Goal: Transaction & Acquisition: Purchase product/service

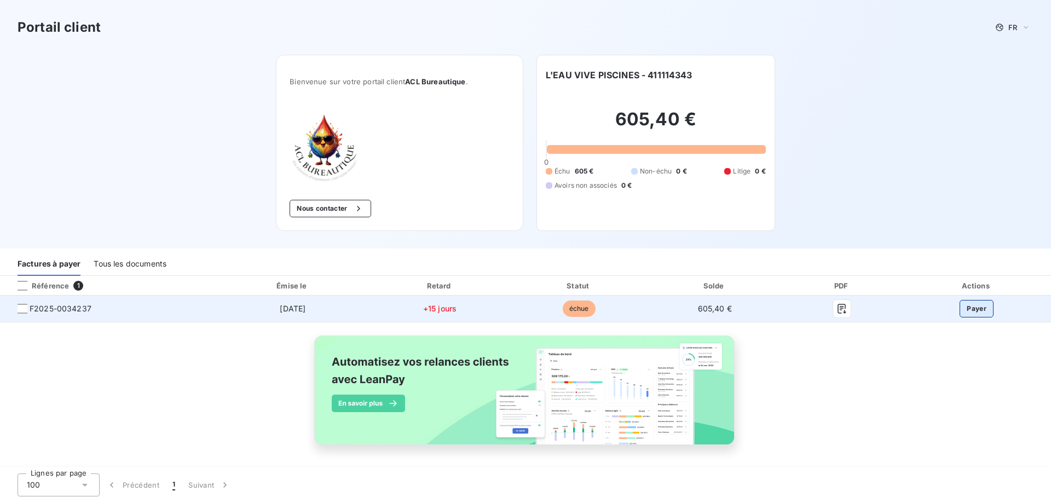
click at [967, 311] on button "Payer" at bounding box center [976, 309] width 34 height 18
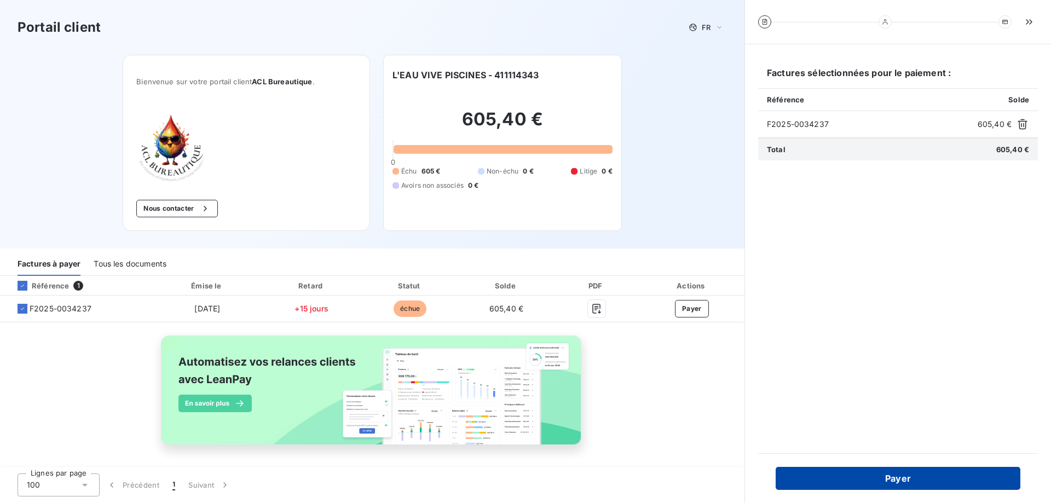
click at [919, 477] on button "Payer" at bounding box center [897, 478] width 245 height 23
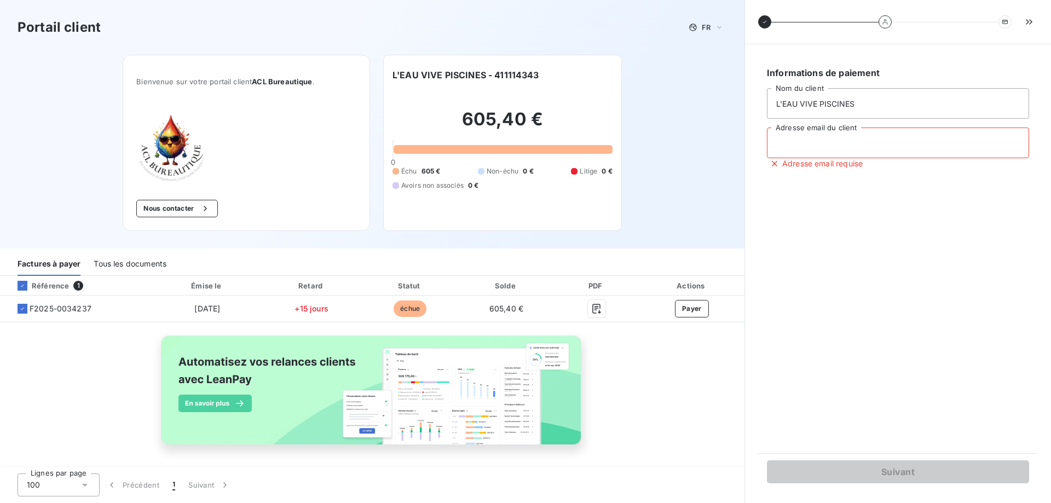
click at [797, 146] on input "Adresse email du client" at bounding box center [898, 143] width 262 height 31
type input "[EMAIL_ADDRESS][DOMAIN_NAME]"
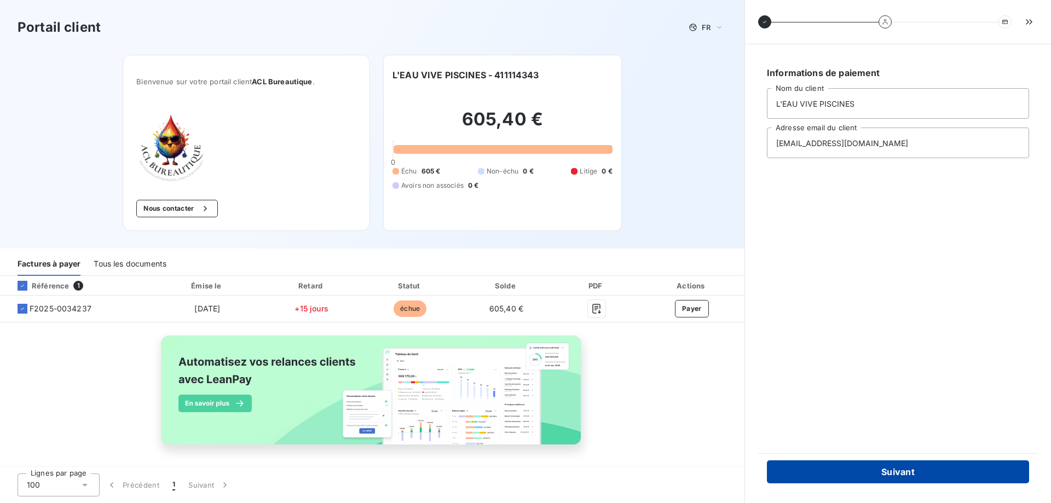
click at [882, 474] on button "Suivant" at bounding box center [898, 471] width 262 height 23
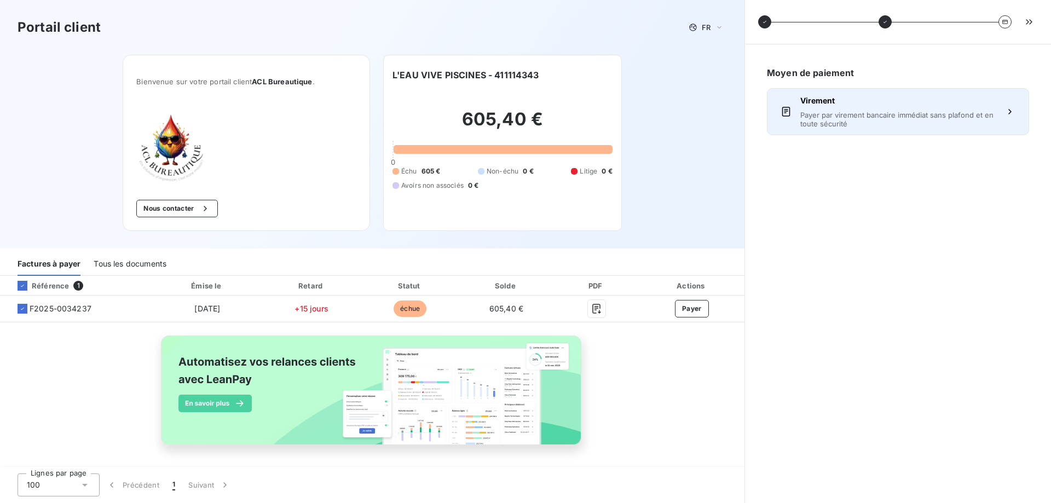
click at [841, 118] on span "Payer par virement bancaire immédiat sans plafond et en toute sécurité" at bounding box center [897, 120] width 195 height 18
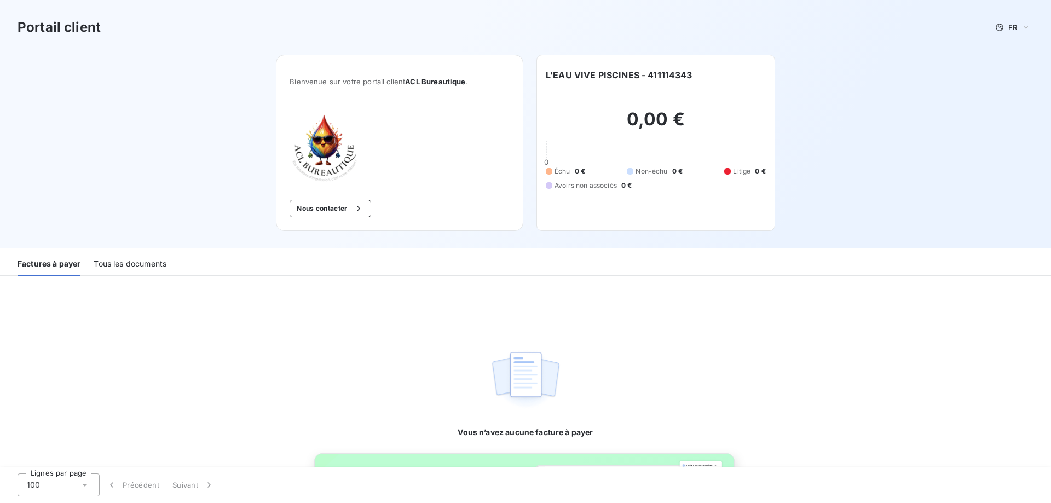
click at [142, 271] on div "Tous les documents" at bounding box center [130, 264] width 73 height 23
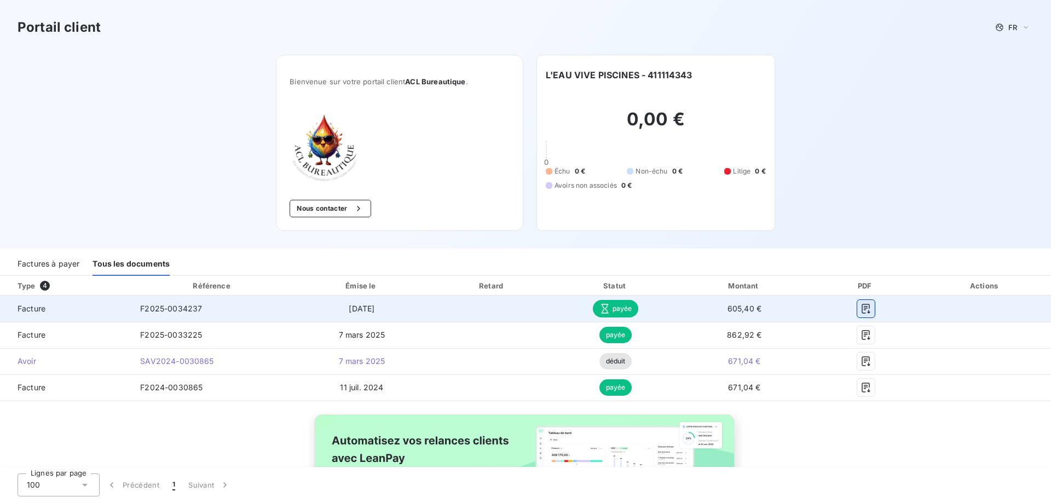
click at [860, 311] on icon "button" at bounding box center [865, 308] width 11 height 11
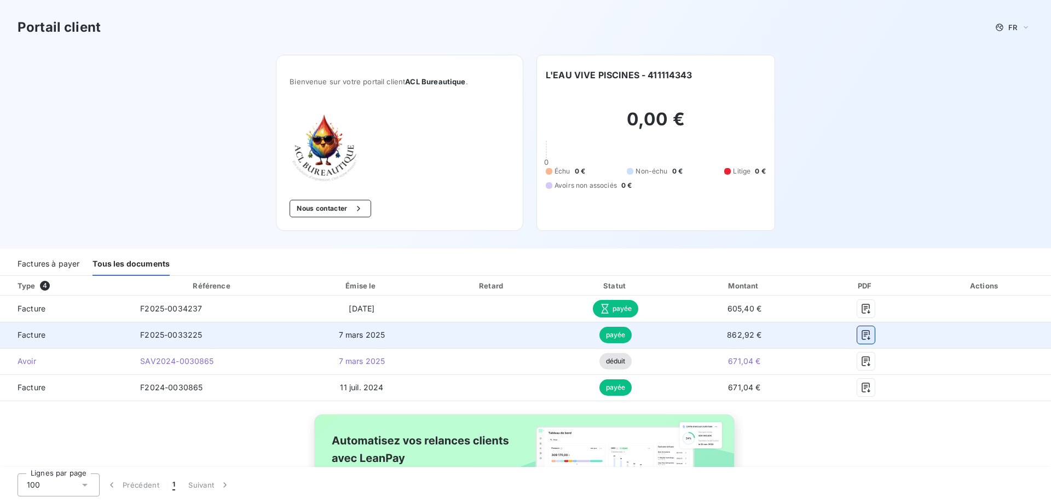
click at [861, 332] on icon "button" at bounding box center [865, 335] width 8 height 10
click at [860, 335] on icon "button" at bounding box center [865, 334] width 11 height 11
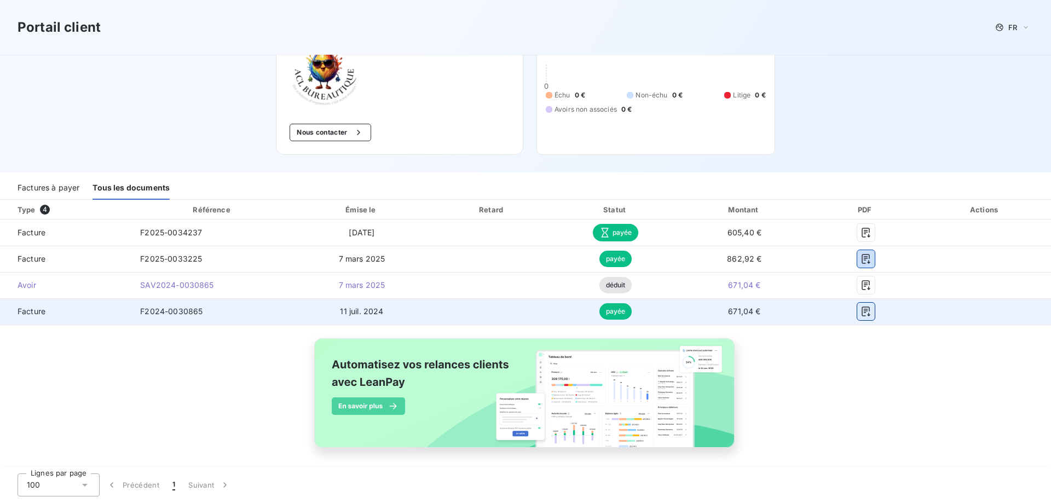
scroll to position [81, 0]
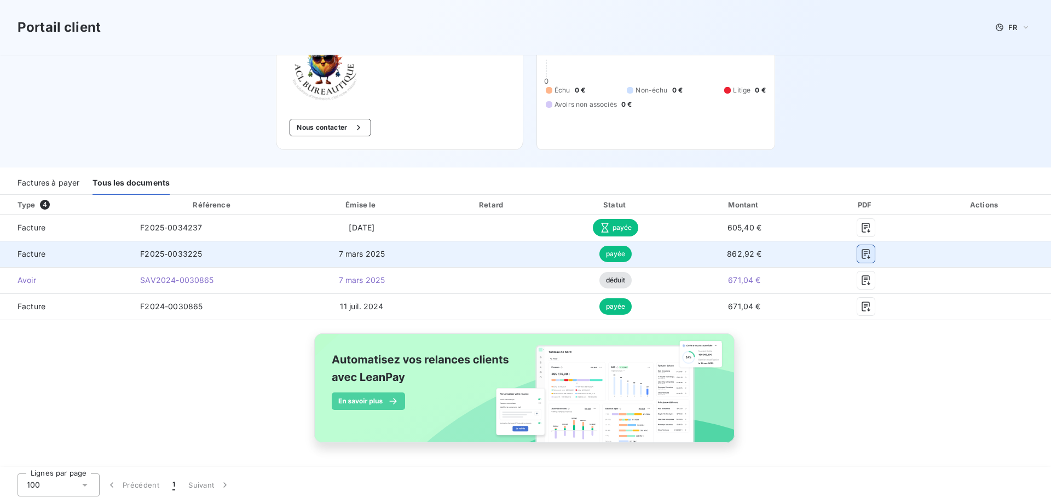
click at [861, 258] on icon "button" at bounding box center [865, 254] width 8 height 10
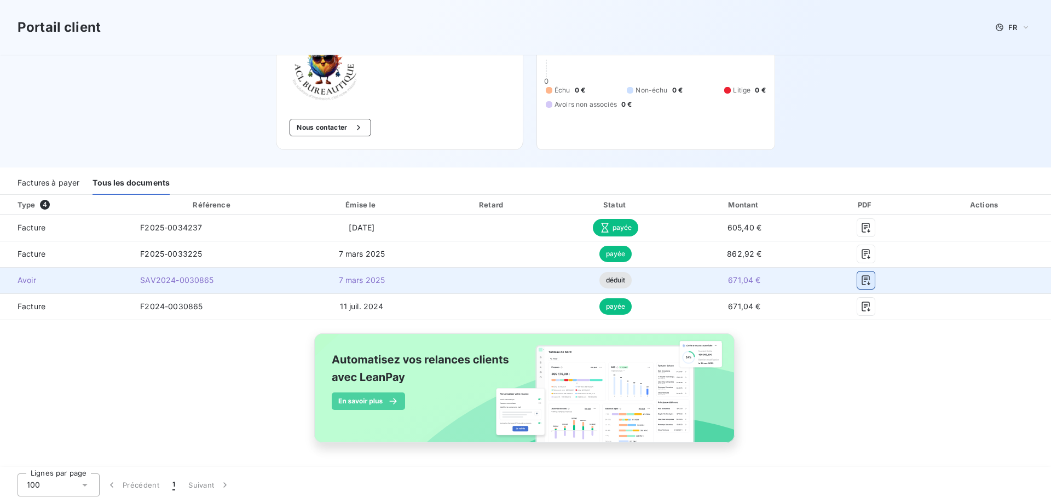
click at [860, 283] on icon "button" at bounding box center [865, 280] width 11 height 11
